Goal: Task Accomplishment & Management: Use online tool/utility

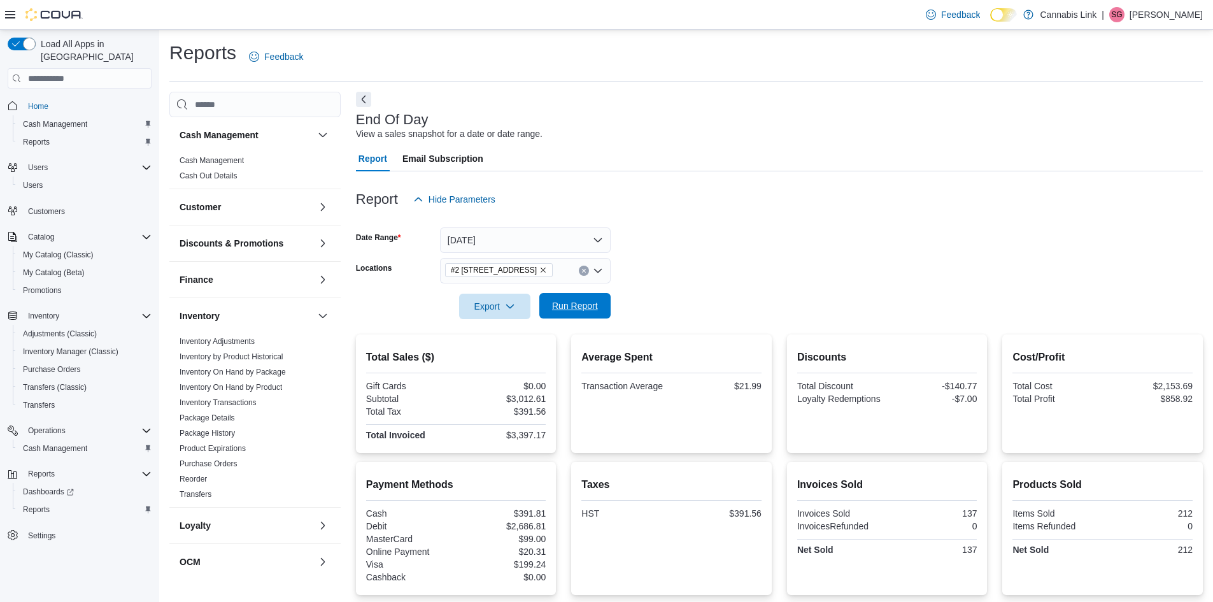
click at [578, 315] on span "Run Report" at bounding box center [575, 305] width 56 height 25
click at [569, 238] on button "[DATE]" at bounding box center [525, 239] width 171 height 25
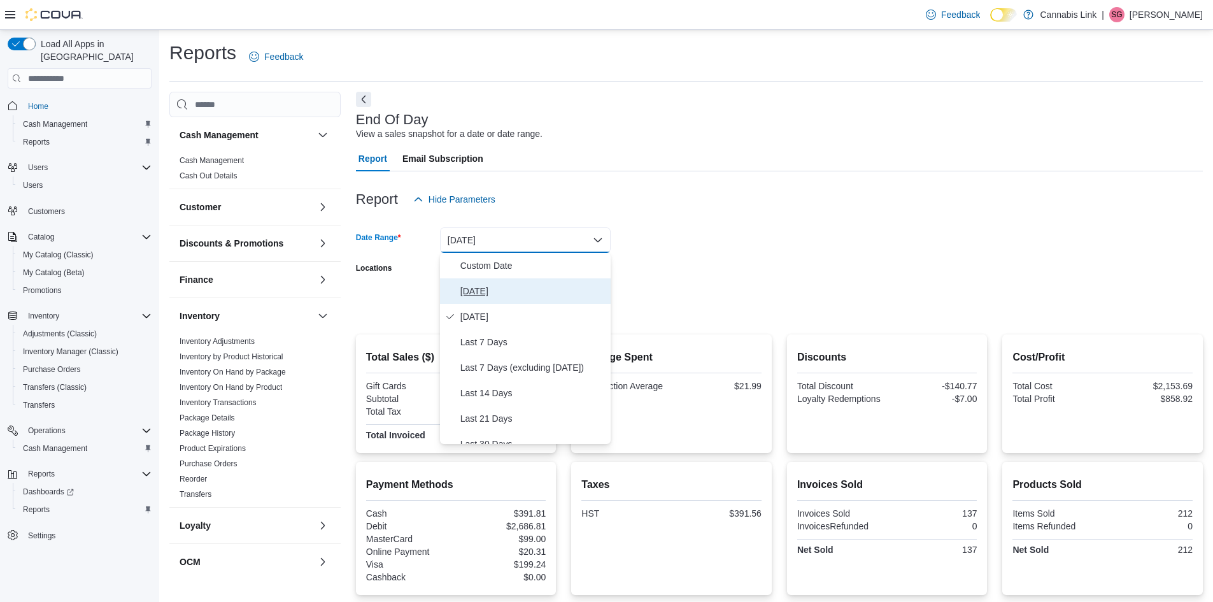
click at [561, 283] on span "[DATE]" at bounding box center [532, 290] width 145 height 15
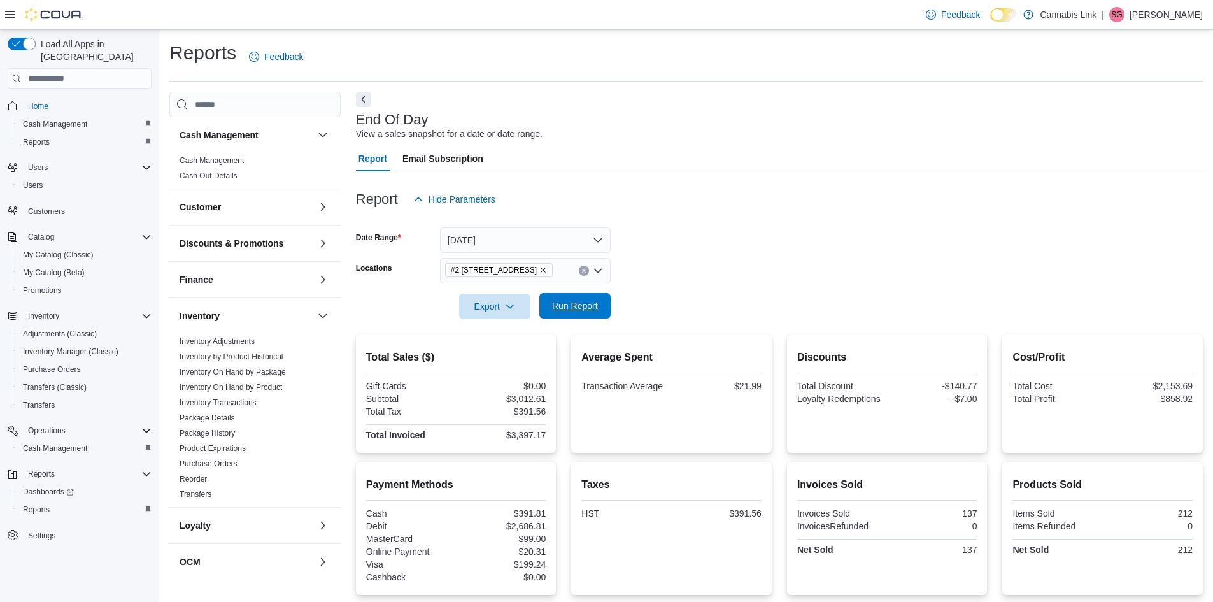
click at [578, 308] on span "Run Report" at bounding box center [575, 305] width 46 height 13
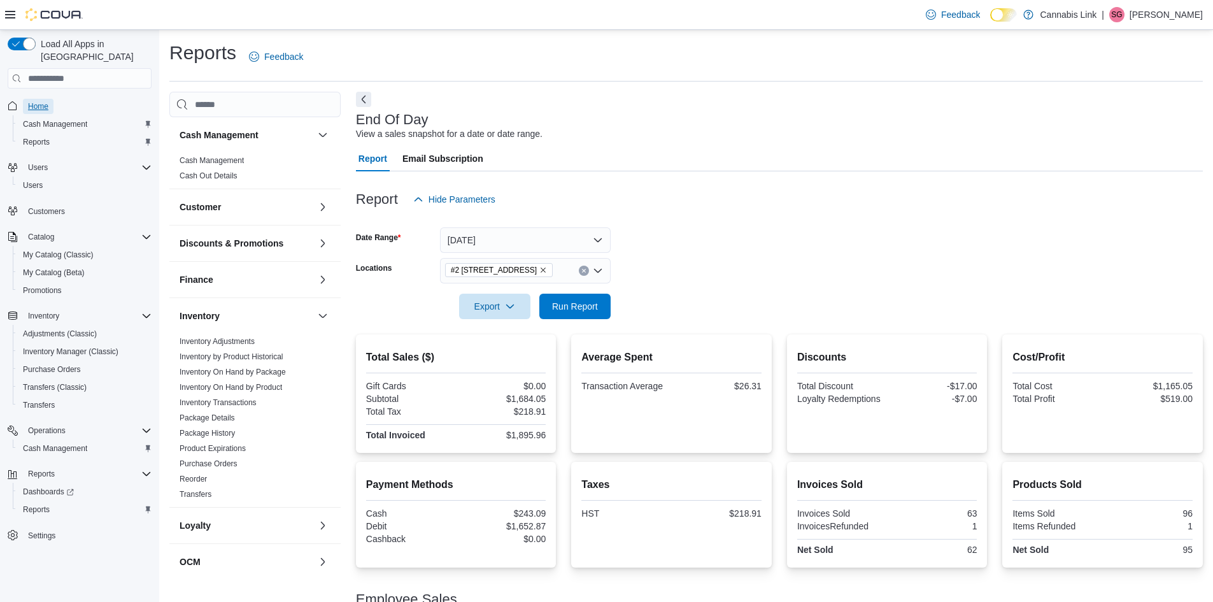
click at [41, 101] on span "Home" at bounding box center [38, 106] width 20 height 10
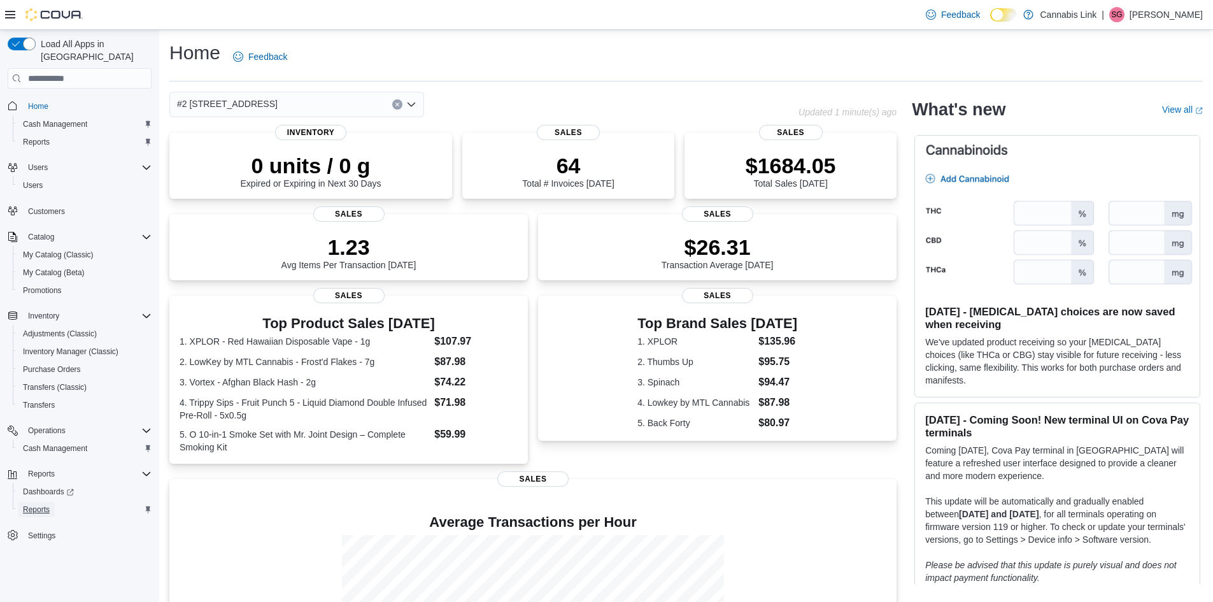
click at [50, 502] on link "Reports" at bounding box center [36, 509] width 37 height 15
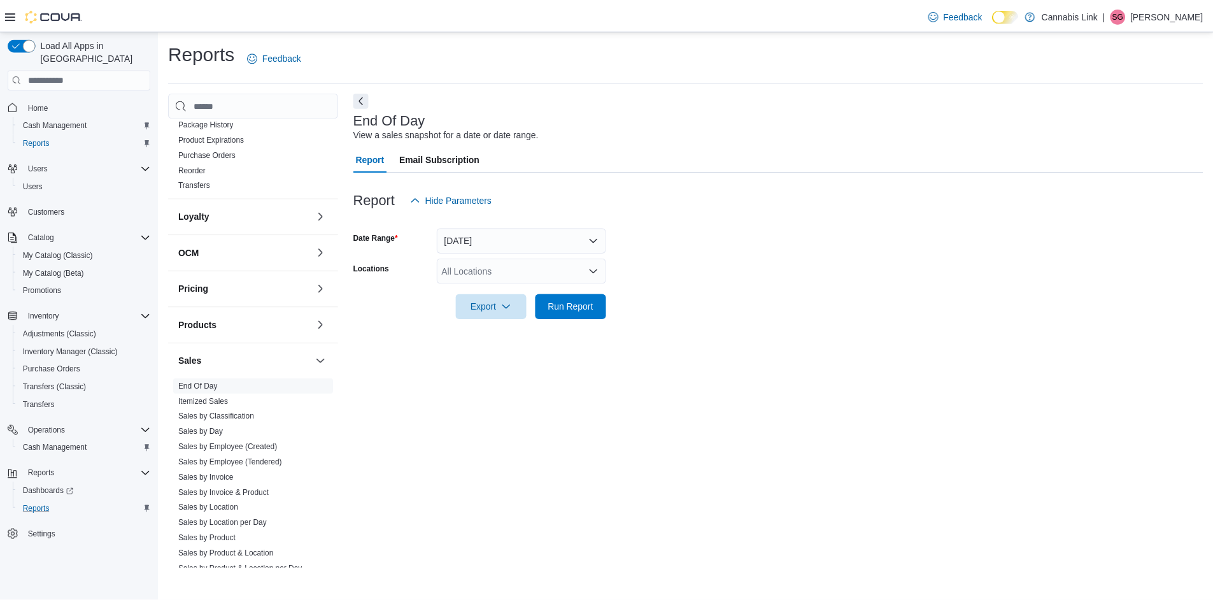
scroll to position [388, 0]
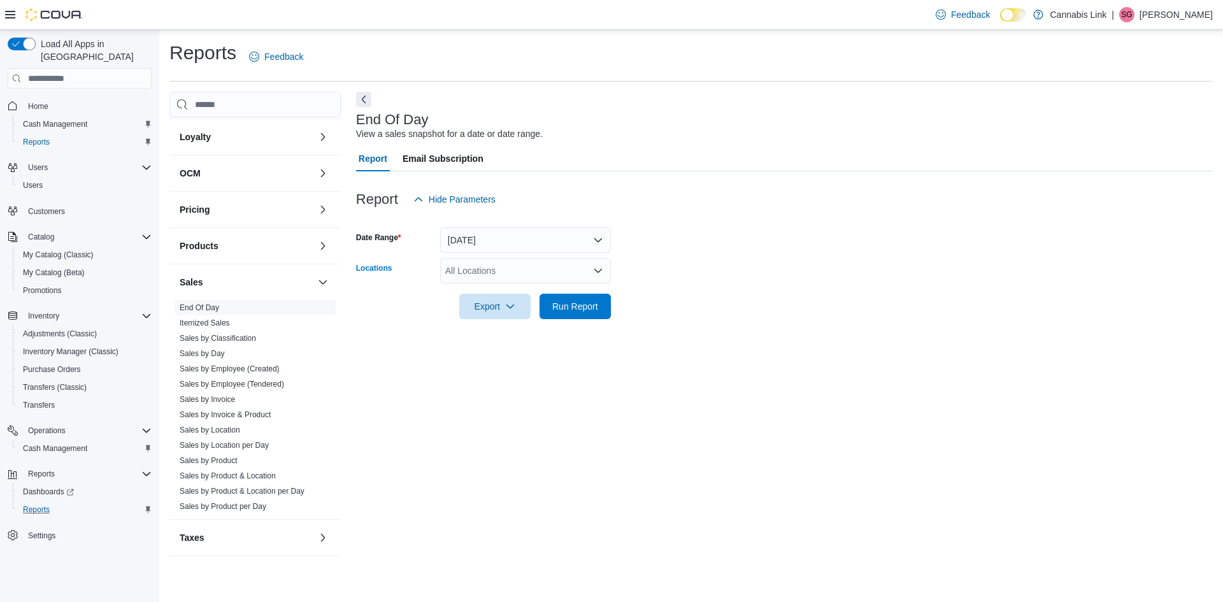
click at [443, 271] on div "All Locations" at bounding box center [525, 270] width 171 height 25
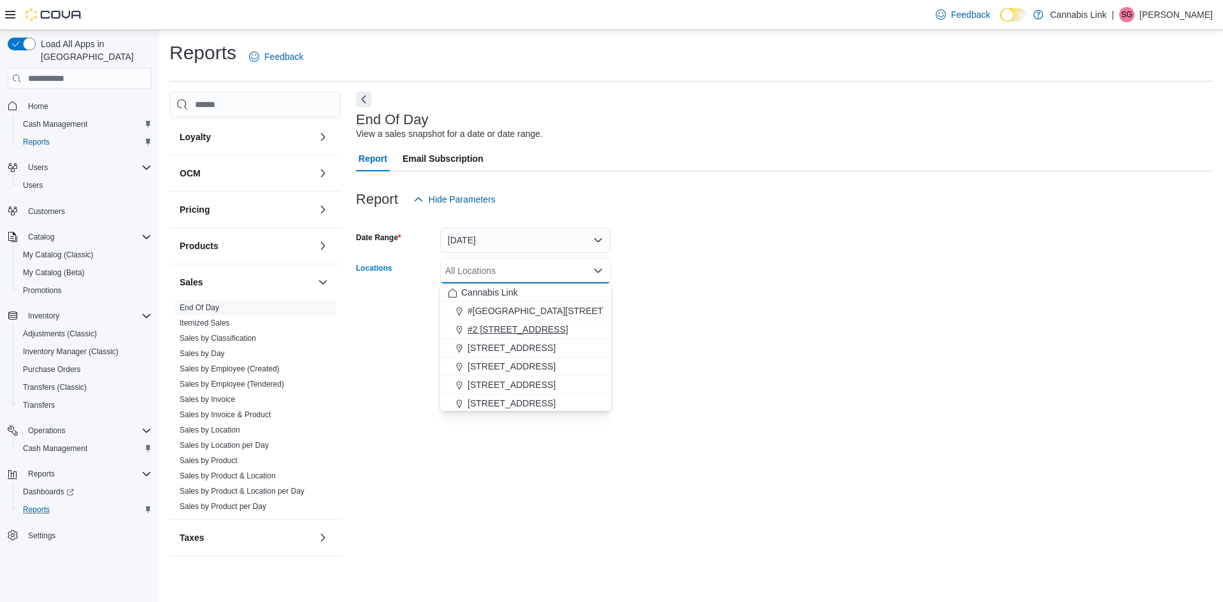
click at [531, 325] on span "#2 [STREET_ADDRESS]" at bounding box center [517, 329] width 101 height 13
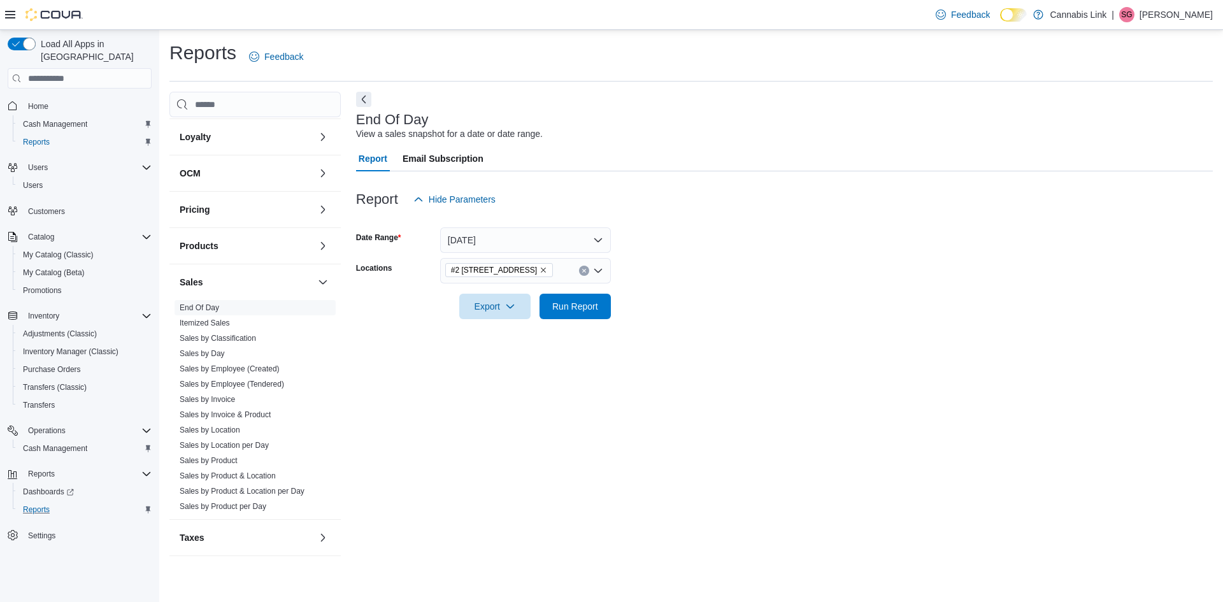
click at [690, 273] on form "Date Range [DATE] Locations #2 [STREET_ADDRESS] Export Run Report" at bounding box center [784, 265] width 857 height 107
click at [600, 309] on span "Run Report" at bounding box center [575, 305] width 56 height 25
